Goal: Task Accomplishment & Management: Use online tool/utility

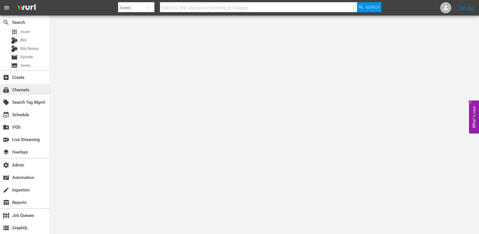
click at [25, 90] on div "subscriptions Channels" at bounding box center [15, 89] width 31 height 5
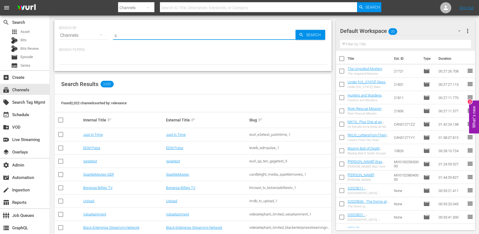
click at [134, 32] on input "s" at bounding box center [204, 35] width 182 height 13
type input "scares b"
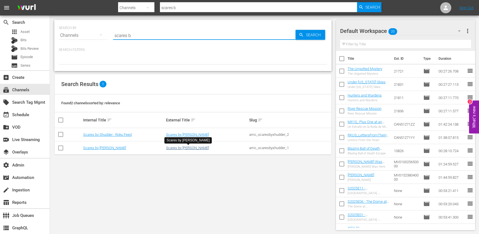
type input "scares b"
click at [178, 148] on link "Scares by Shudder" at bounding box center [187, 148] width 43 height 4
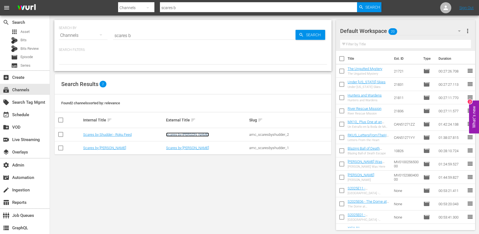
click at [178, 137] on link "Scares by Shudder" at bounding box center [187, 135] width 43 height 4
click at [25, 116] on div "event_available Schedule" at bounding box center [15, 114] width 31 height 5
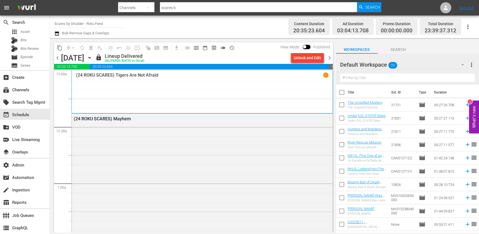
scroll to position [4, 0]
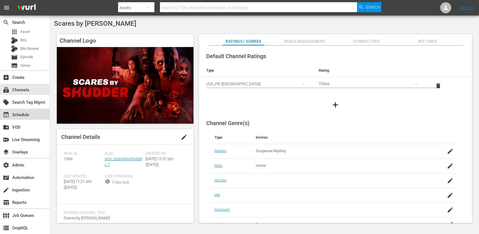
click at [25, 110] on div "event_available Schedule" at bounding box center [25, 114] width 50 height 11
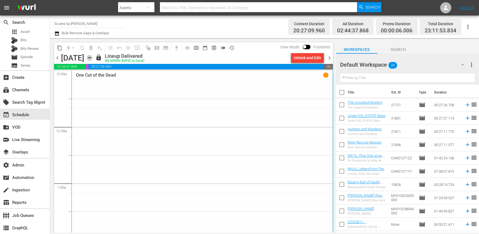
click at [93, 57] on icon "button" at bounding box center [89, 58] width 6 height 6
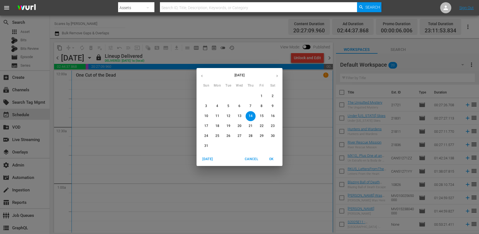
click at [277, 80] on button "button" at bounding box center [277, 76] width 11 height 11
click at [204, 105] on span "7" at bounding box center [206, 106] width 10 height 5
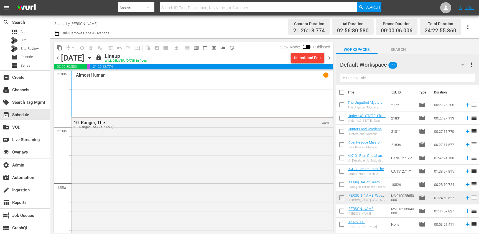
click at [330, 59] on span "chevron_right" at bounding box center [329, 58] width 7 height 7
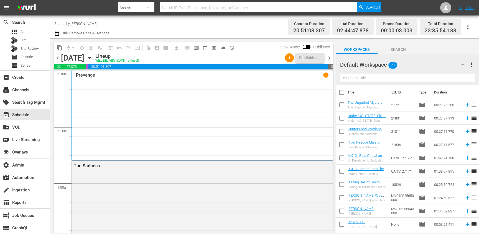
click at [330, 57] on span "chevron_right" at bounding box center [329, 58] width 7 height 7
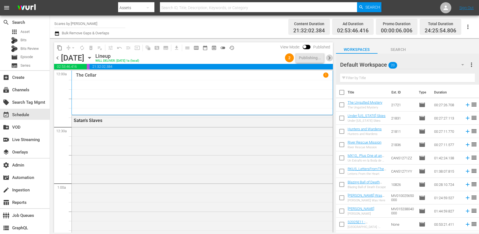
click at [330, 58] on span "chevron_right" at bounding box center [329, 58] width 7 height 7
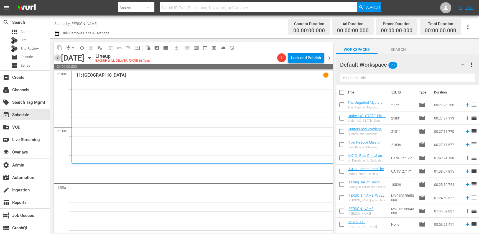
click at [59, 59] on span "chevron_left" at bounding box center [57, 58] width 7 height 7
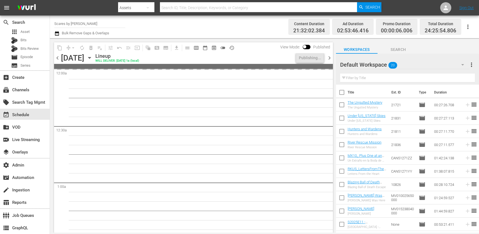
click at [59, 59] on span "chevron_left" at bounding box center [57, 58] width 7 height 7
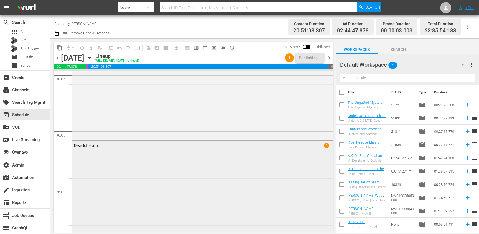
click at [149, 149] on div "Deadstream 1" at bounding box center [202, 146] width 261 height 10
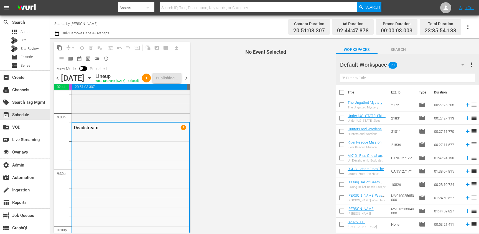
scroll to position [2369, 0]
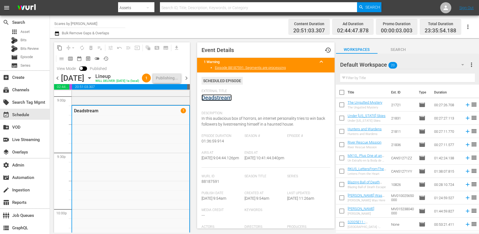
click at [220, 99] on link "Deadstream" at bounding box center [216, 98] width 30 height 7
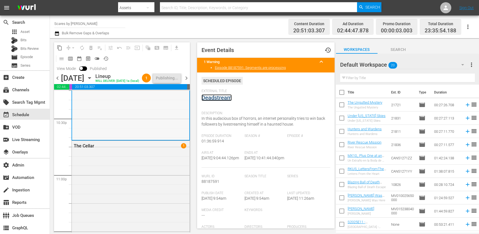
scroll to position [2503, 0]
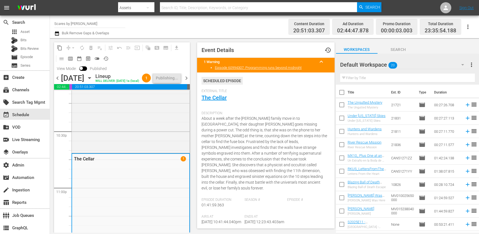
click at [189, 82] on span "chevron_right" at bounding box center [186, 78] width 7 height 7
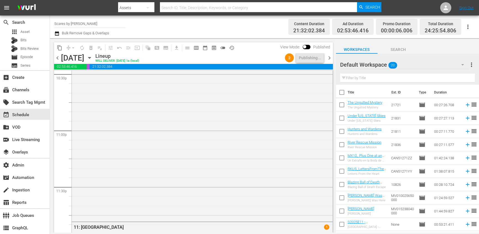
scroll to position [2540, 0]
click at [153, 150] on div "Deadstream 1" at bounding box center [202, 130] width 261 height 181
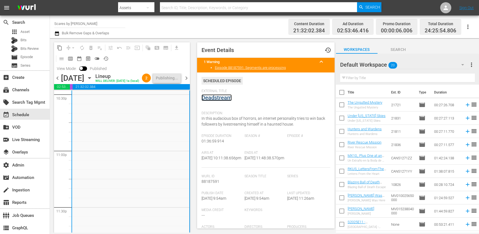
click at [221, 95] on link "Deadstream" at bounding box center [216, 98] width 30 height 7
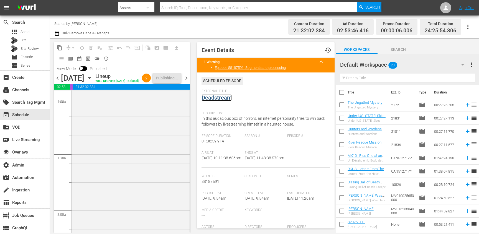
scroll to position [0, 0]
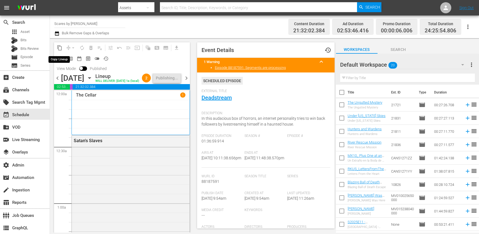
click at [59, 47] on span "content_copy" at bounding box center [60, 48] width 6 height 6
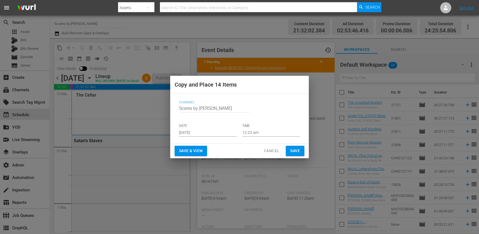
click at [226, 132] on input "Aug 16th 2025" at bounding box center [208, 133] width 58 height 8
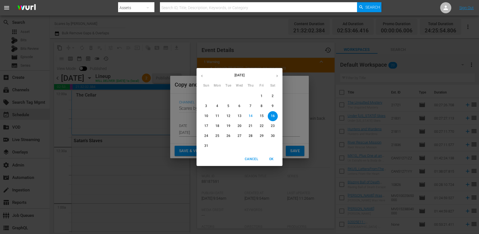
click at [278, 75] on icon "button" at bounding box center [277, 76] width 4 height 4
click at [262, 107] on p "12" at bounding box center [262, 106] width 4 height 5
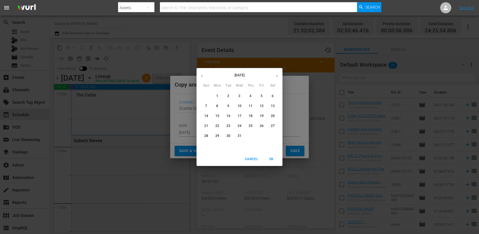
type input "Dec 12th 2025"
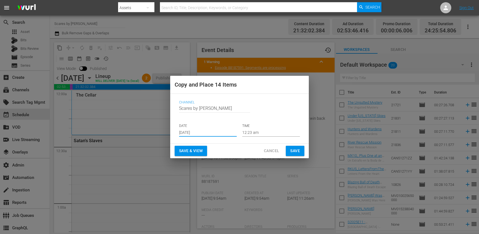
click at [294, 151] on span "Save" at bounding box center [295, 151] width 10 height 7
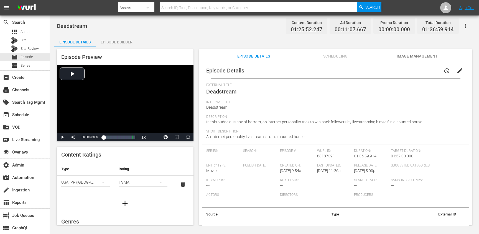
click at [464, 26] on icon "button" at bounding box center [465, 26] width 7 height 7
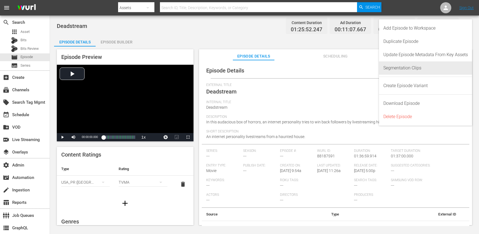
click at [409, 66] on div "Segmentation Clips" at bounding box center [425, 68] width 85 height 13
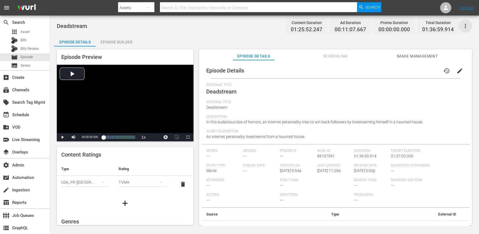
click at [465, 23] on icon "button" at bounding box center [465, 26] width 7 height 7
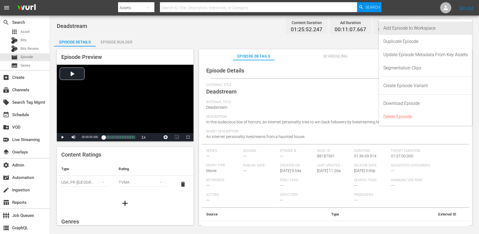
click at [408, 27] on div "Add Episode to Workspace" at bounding box center [425, 28] width 85 height 13
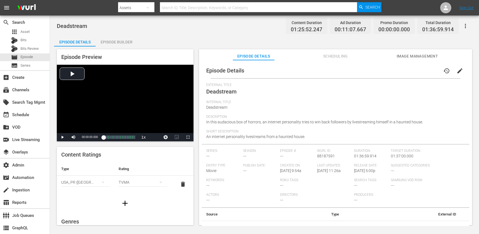
click at [100, 38] on div "Episode Builder" at bounding box center [117, 41] width 42 height 13
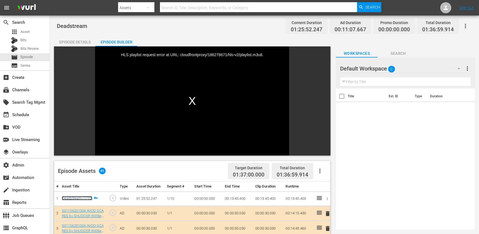
click at [88, 197] on link "Deadstream (1/10)" at bounding box center [77, 199] width 30 height 4
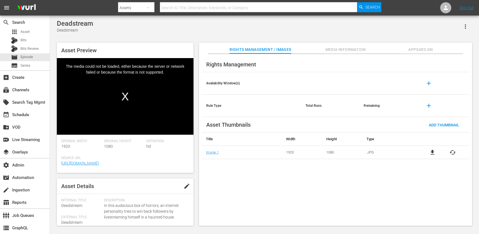
click at [127, 116] on div "Video Player" at bounding box center [125, 92] width 137 height 68
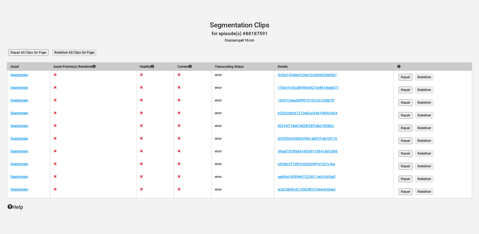
click at [315, 104] on td "1fc6912eea2bff90757331c67e38b7ff" at bounding box center [333, 102] width 119 height 13
click at [312, 102] on link "1fc6912eea2bff90757331c67e38b7ff" at bounding box center [306, 101] width 56 height 4
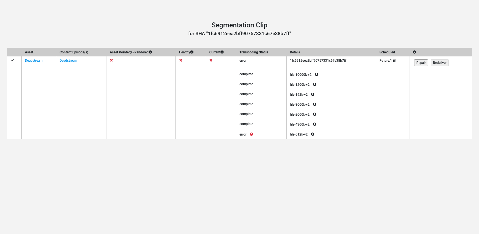
click at [318, 135] on icon at bounding box center [313, 134] width 10 height 7
click at [256, 136] on icon at bounding box center [251, 134] width 10 height 7
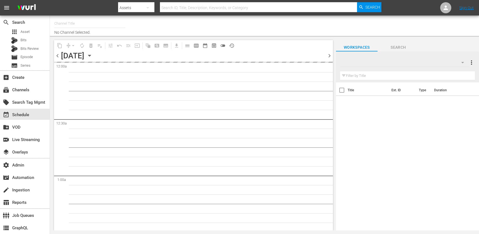
type input "Scares by Shudder (1566)"
type input "Scares by [PERSON_NAME] (1566)"
type input "Scares by Shudder (1566)"
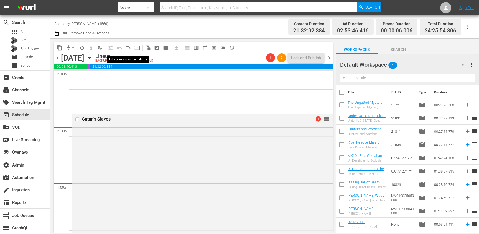
click at [128, 47] on span "menu_open" at bounding box center [129, 48] width 6 height 6
click at [99, 48] on span "playlist_remove_outlined" at bounding box center [100, 48] width 6 height 6
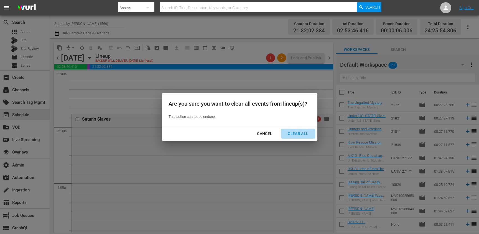
click at [305, 134] on div "Clear All" at bounding box center [297, 134] width 29 height 7
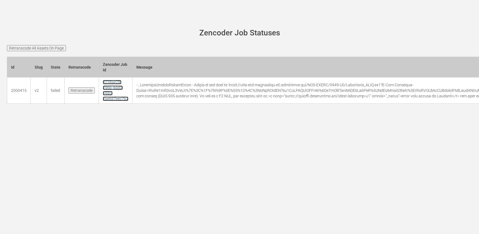
click at [104, 89] on link "8238ae28-296b-4dd0-b98c-2ae667eec7b2" at bounding box center [115, 90] width 25 height 21
click at [105, 93] on link "8238ae28-296b-4dd0-b98c-2ae667eec7b2" at bounding box center [115, 90] width 25 height 21
click at [83, 92] on input "Retranscode" at bounding box center [81, 91] width 26 height 6
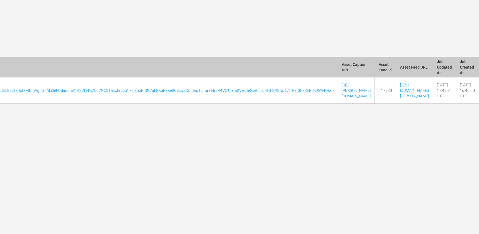
scroll to position [0, 3809]
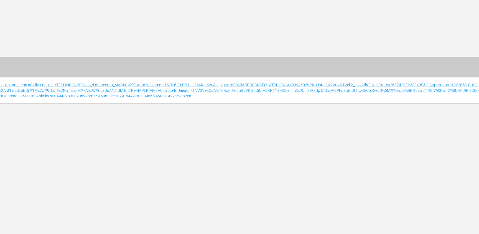
scroll to position [0, 2135]
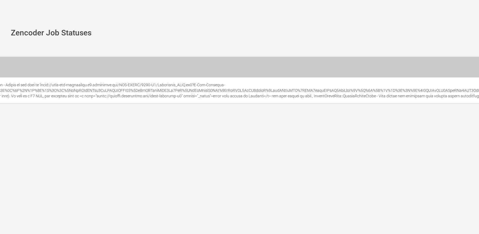
scroll to position [0, 0]
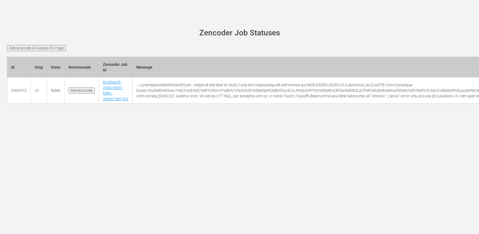
click at [157, 20] on main "[PERSON_NAME][DOMAIN_NAME] site status Zencoder Job Statuses Retranscode All As…" at bounding box center [239, 70] width 479 height 108
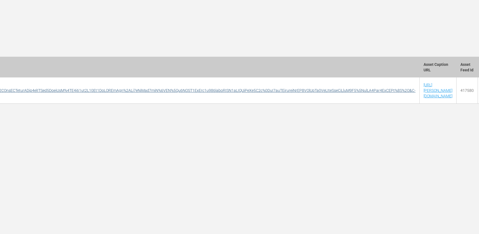
scroll to position [0, 3813]
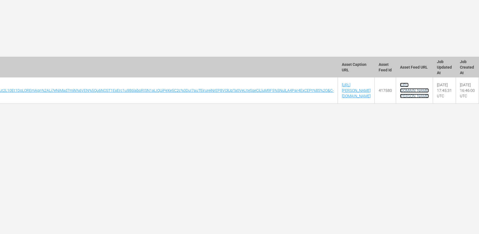
click at [400, 86] on link "[URL][DOMAIN_NAME][PERSON_NAME]" at bounding box center [414, 91] width 29 height 16
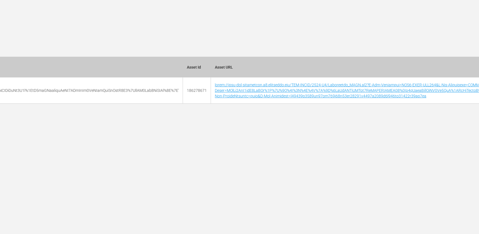
scroll to position [0, 1946]
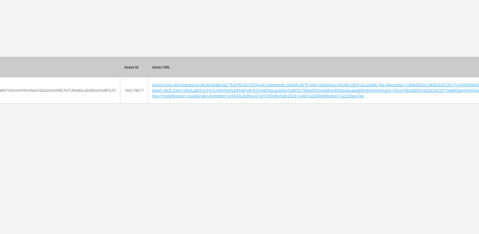
click at [148, 90] on td "186278671" at bounding box center [134, 91] width 28 height 26
copy td "186278671"
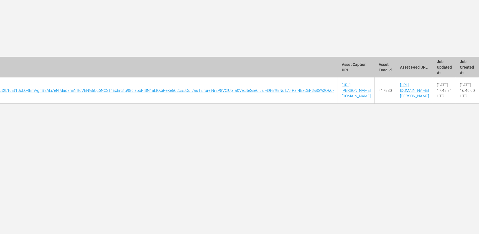
scroll to position [0, 3809]
click at [342, 85] on link "[URL][PERSON_NAME][DOMAIN_NAME]" at bounding box center [356, 91] width 29 height 16
click at [375, 91] on td "417580" at bounding box center [385, 91] width 21 height 26
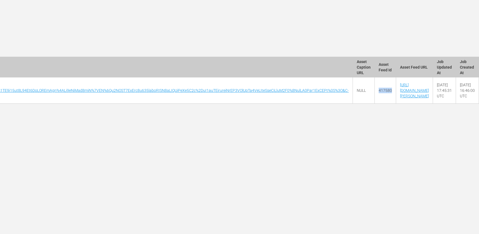
click at [375, 91] on td "417580" at bounding box center [385, 91] width 21 height 26
copy td "417580"
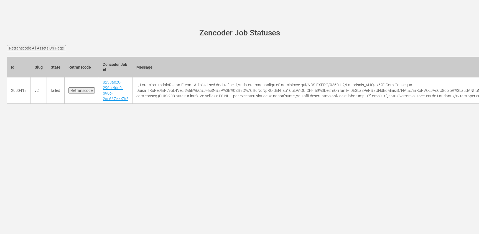
scroll to position [0, 3729]
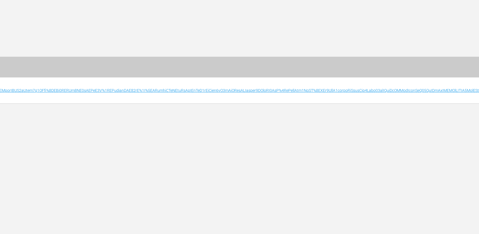
scroll to position [0, 2839]
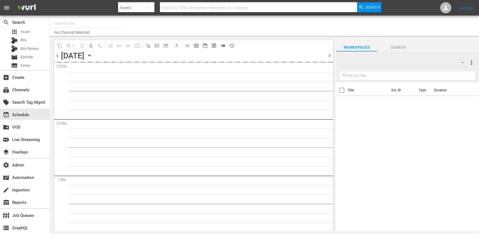
type input "Scares by [PERSON_NAME] (1566)"
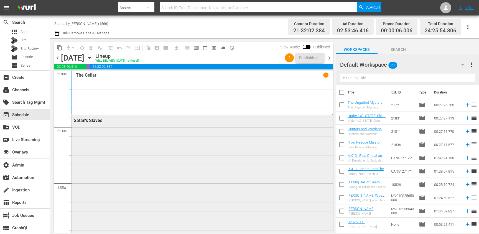
click at [210, 138] on div "Satan's Slaves" at bounding box center [202, 228] width 261 height 224
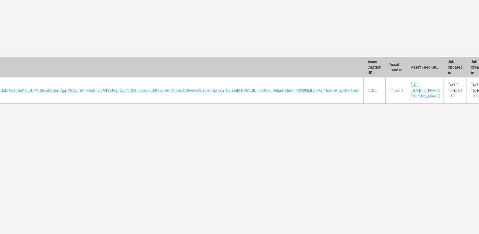
scroll to position [0, 3729]
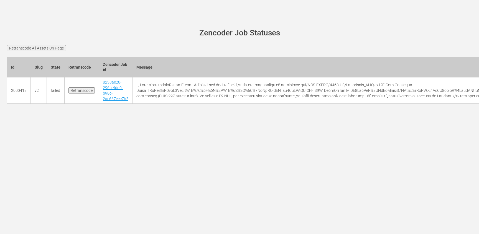
scroll to position [0, 3729]
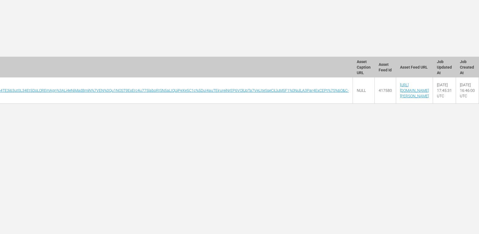
scroll to position [0, 3729]
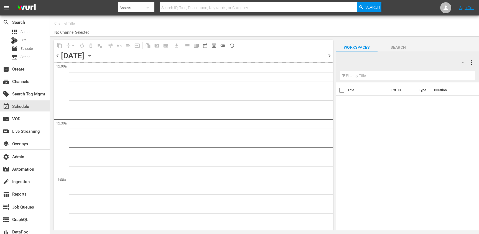
type input "Scares by [PERSON_NAME] (1566)"
